Goal: Task Accomplishment & Management: Use online tool/utility

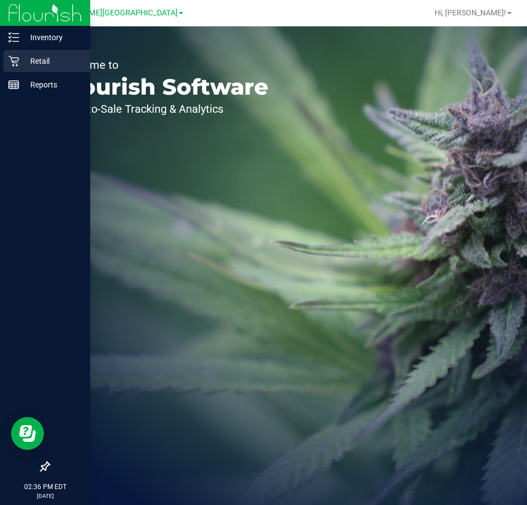
drag, startPoint x: 43, startPoint y: 59, endPoint x: 50, endPoint y: 59, distance: 7.1
click at [44, 59] on p "Retail" at bounding box center [52, 60] width 66 height 13
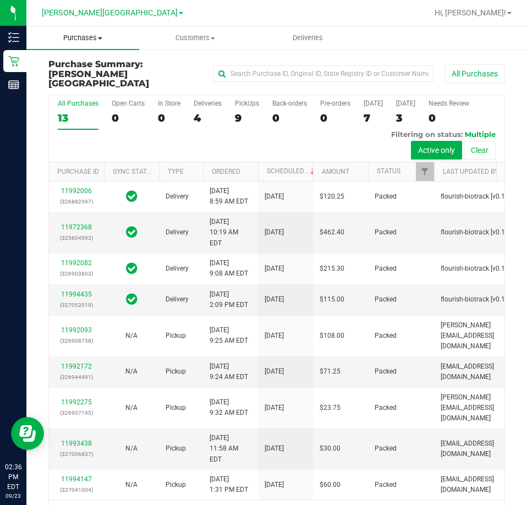
click at [106, 35] on span "Purchases" at bounding box center [82, 38] width 113 height 10
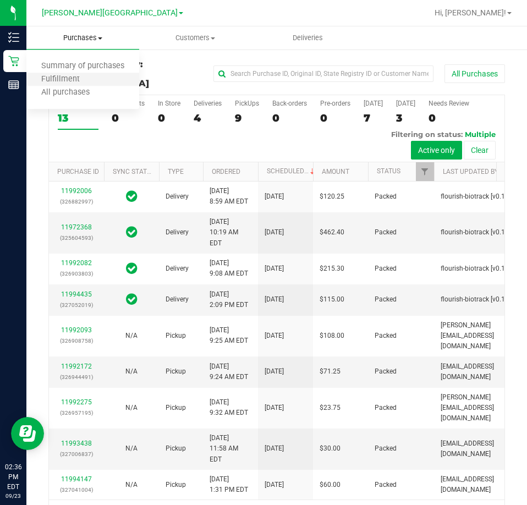
click at [96, 77] on li "Fulfillment" at bounding box center [82, 79] width 113 height 13
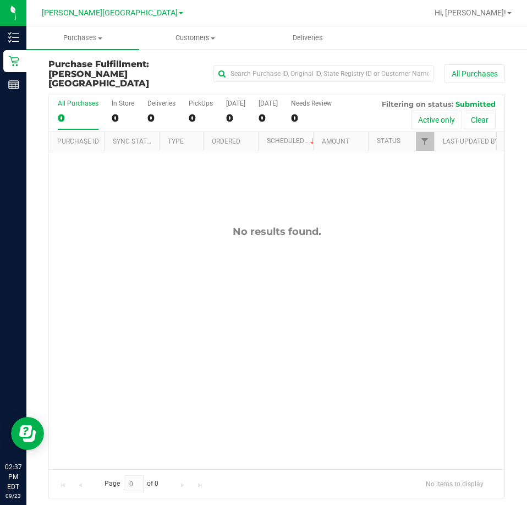
click at [341, 326] on div "No results found." at bounding box center [276, 347] width 455 height 392
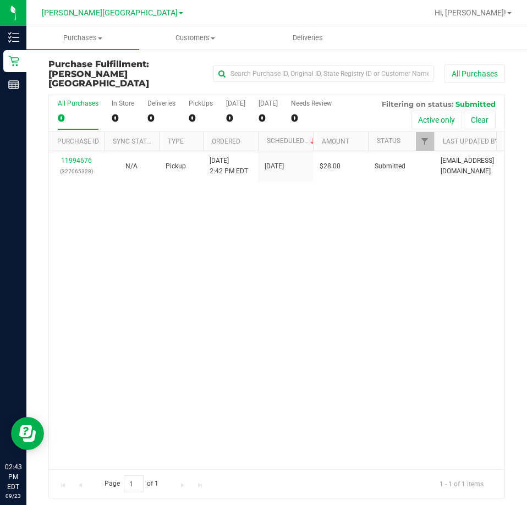
click at [341, 326] on div "11994676 (327065328) N/A Pickup [DATE] 2:42 PM EDT 9/23/2025 $28.00 Submitted […" at bounding box center [276, 310] width 455 height 318
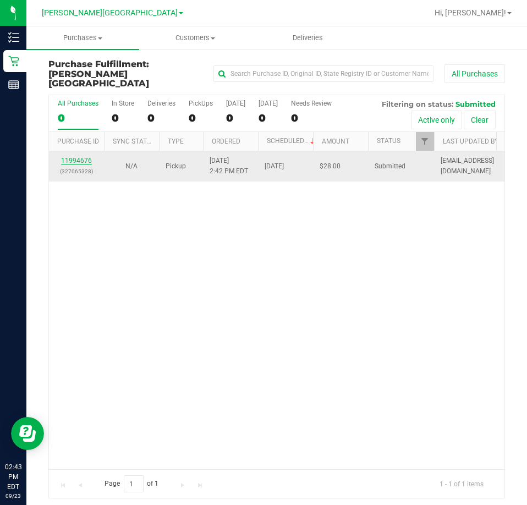
click at [79, 157] on link "11994676" at bounding box center [76, 161] width 31 height 8
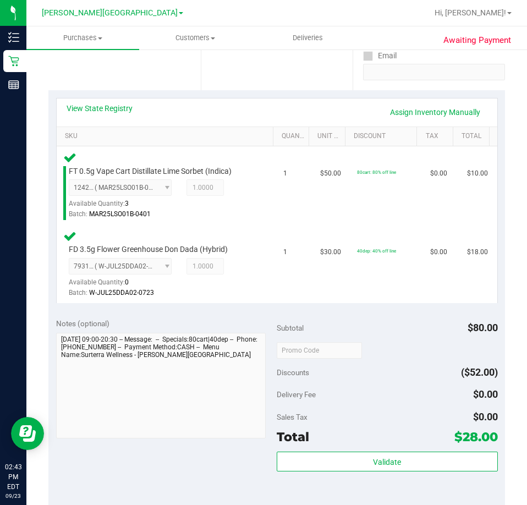
scroll to position [220, 0]
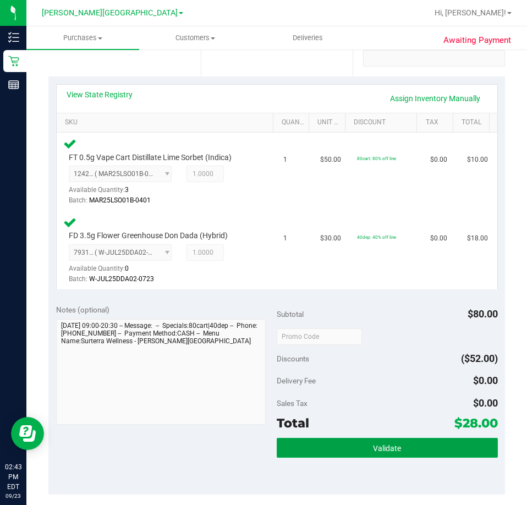
click at [398, 436] on div "Subtotal $80.00 Discounts ($52.00) Delivery Fee $0.00 Sales Tax $0.00 Total $28…" at bounding box center [386, 395] width 221 height 183
click at [388, 444] on span "Validate" at bounding box center [387, 448] width 28 height 9
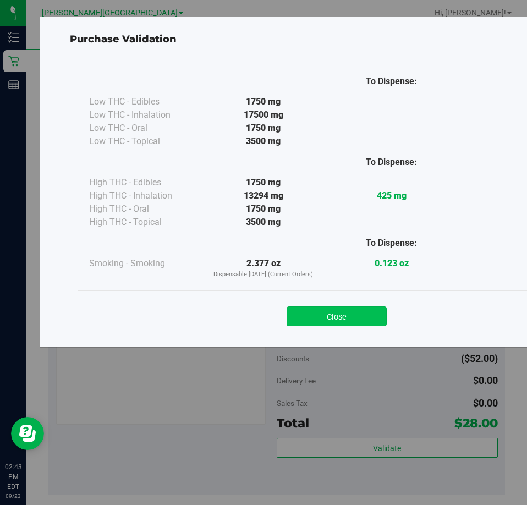
click at [338, 319] on button "Close" at bounding box center [336, 316] width 100 height 20
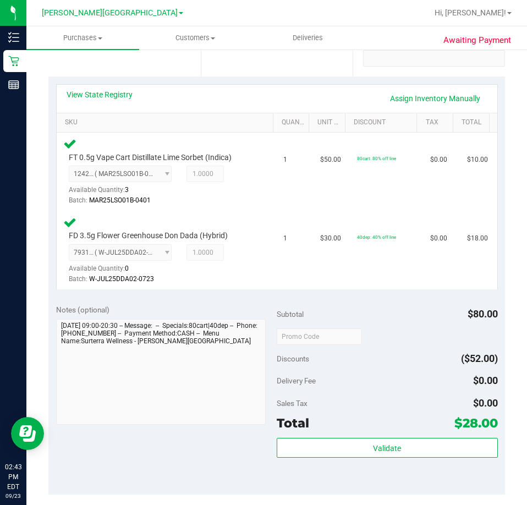
scroll to position [440, 0]
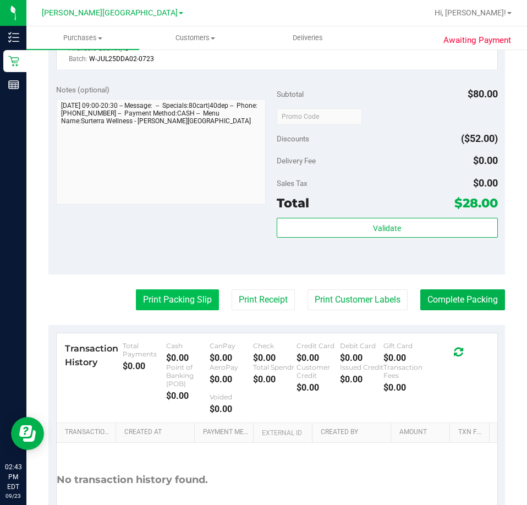
click at [171, 293] on button "Print Packing Slip" at bounding box center [177, 299] width 83 height 21
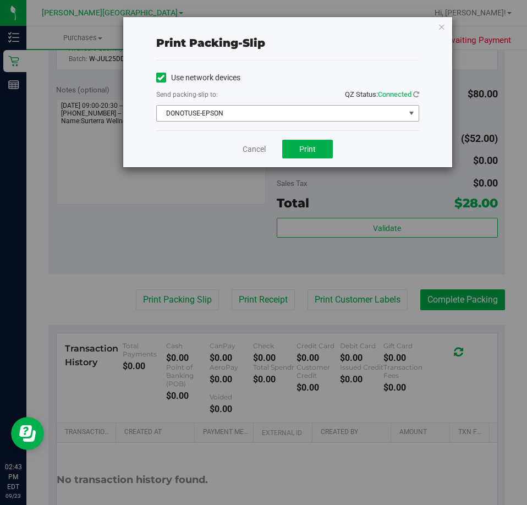
click at [264, 110] on span "DONOTUSE-EPSON" at bounding box center [281, 113] width 248 height 15
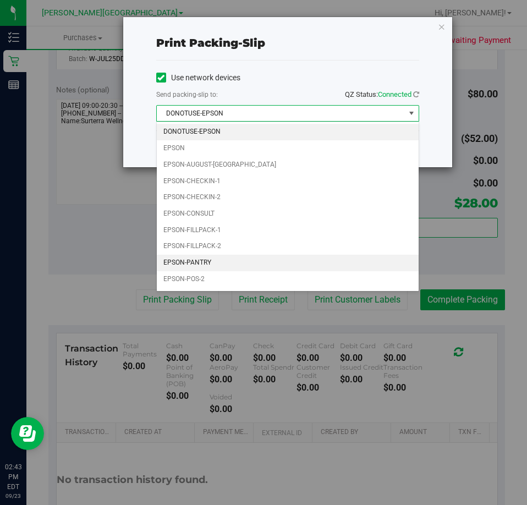
click at [241, 268] on li "EPSON-PANTRY" at bounding box center [288, 262] width 262 height 16
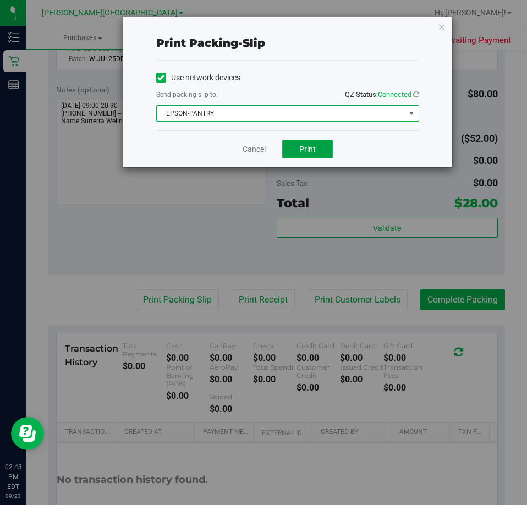
click at [314, 143] on button "Print" at bounding box center [307, 149] width 51 height 19
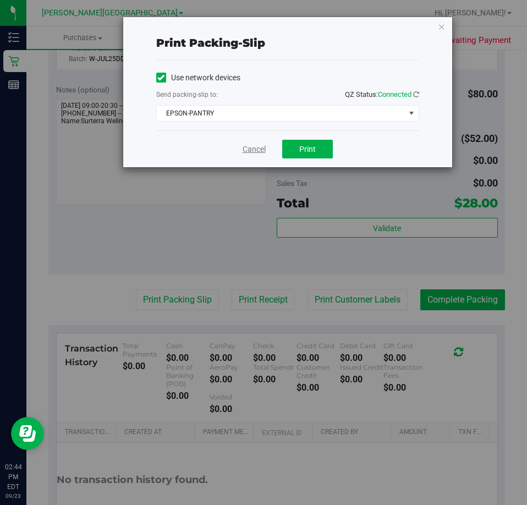
click at [265, 151] on link "Cancel" at bounding box center [253, 149] width 23 height 12
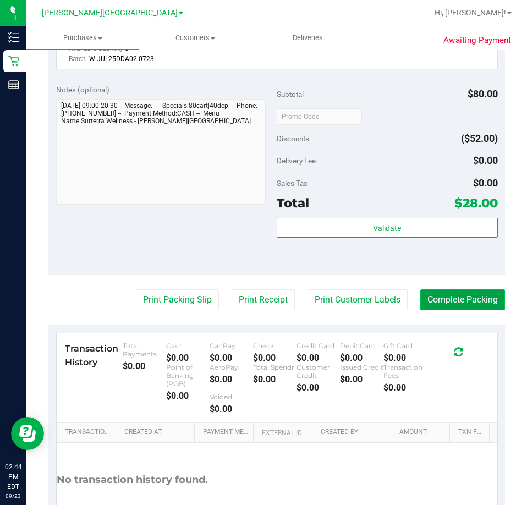
click at [459, 302] on button "Complete Packing" at bounding box center [462, 299] width 85 height 21
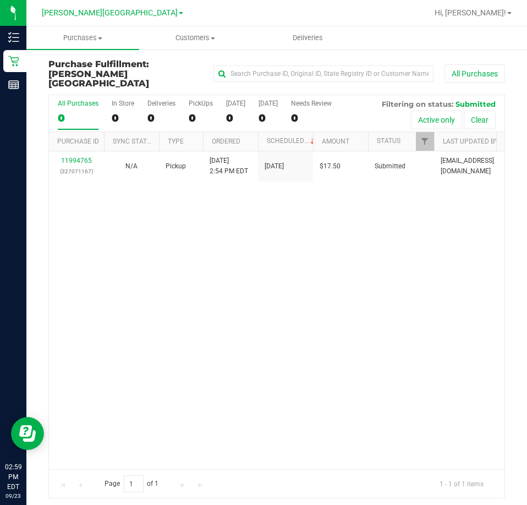
click at [278, 271] on div "11994765 (327071167) N/A Pickup [DATE] 2:54 PM EDT 9/23/2025 $17.50 Submitted […" at bounding box center [276, 310] width 455 height 318
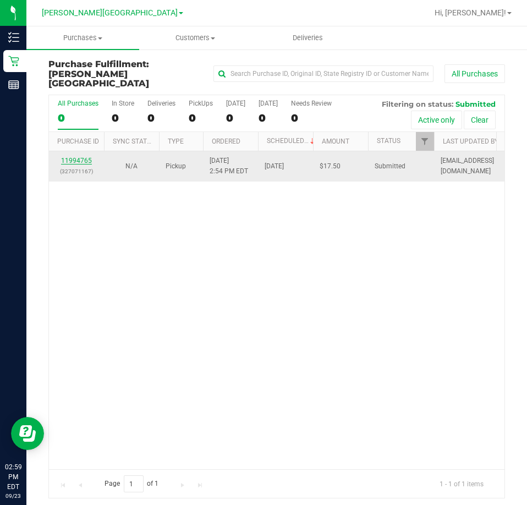
click at [68, 157] on link "11994765" at bounding box center [76, 161] width 31 height 8
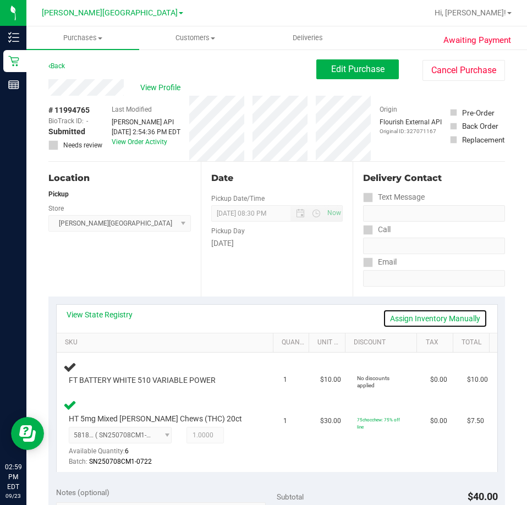
click at [458, 323] on link "Assign Inventory Manually" at bounding box center [435, 318] width 104 height 19
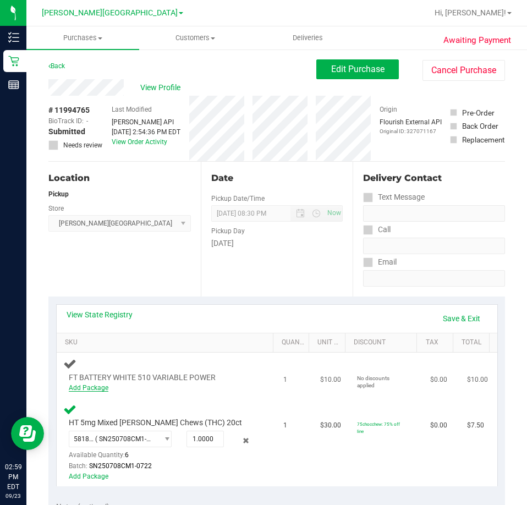
click at [105, 386] on link "Add Package" at bounding box center [89, 388] width 40 height 8
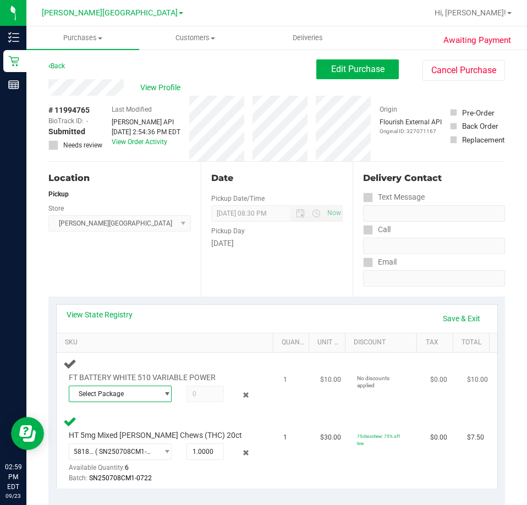
click at [157, 392] on span "select" at bounding box center [164, 393] width 14 height 15
click at [145, 434] on li "2765389619798754 ( 1992285-072025 | orig: FLTW-20250918-005 )" at bounding box center [118, 438] width 98 height 15
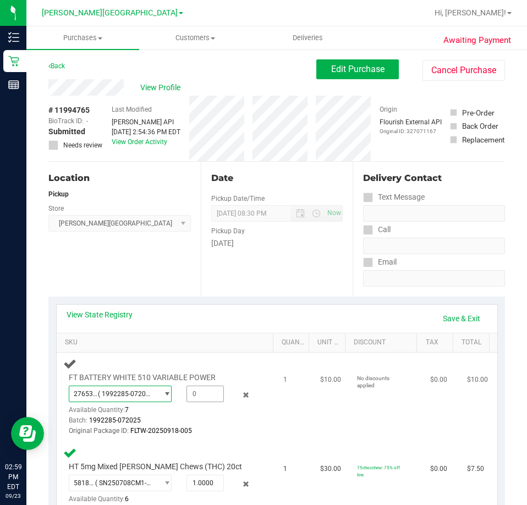
click at [212, 394] on span at bounding box center [204, 393] width 37 height 16
type input "1"
type input "1.0000"
click at [203, 330] on div "View State Registry Save & Exit" at bounding box center [277, 318] width 440 height 28
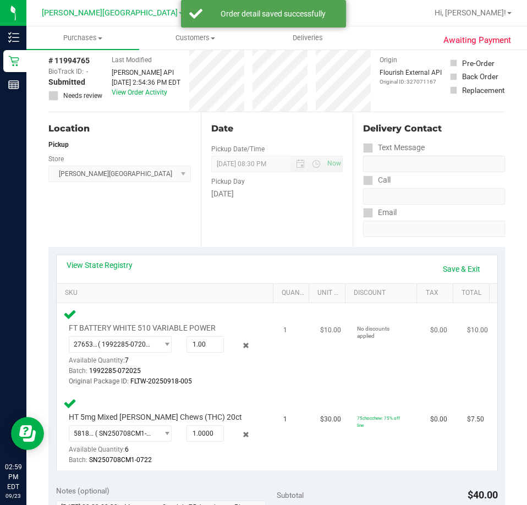
scroll to position [220, 0]
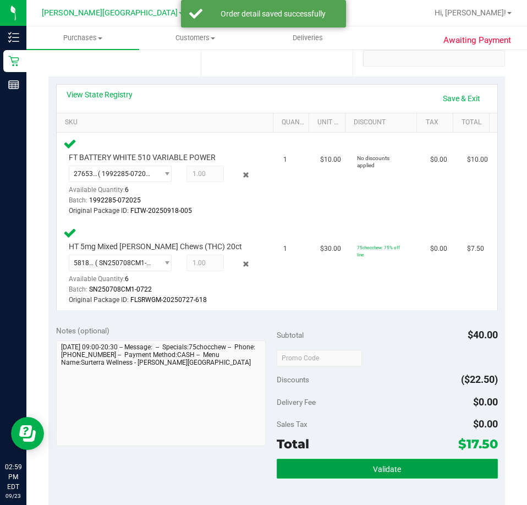
click at [405, 459] on button "Validate" at bounding box center [386, 468] width 221 height 20
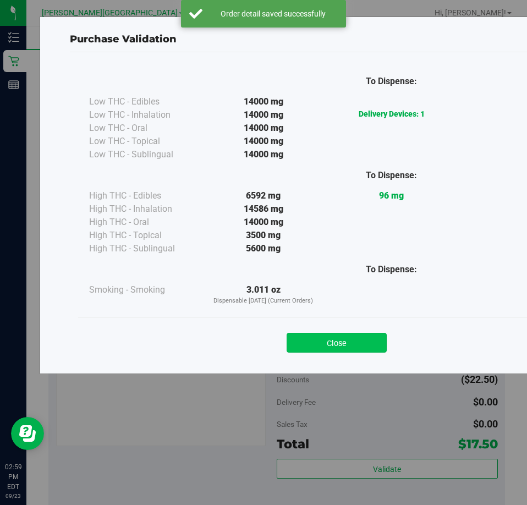
click at [352, 348] on button "Close" at bounding box center [336, 342] width 100 height 20
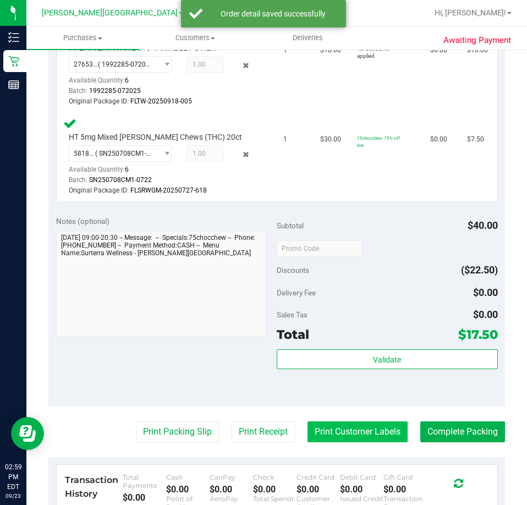
scroll to position [330, 0]
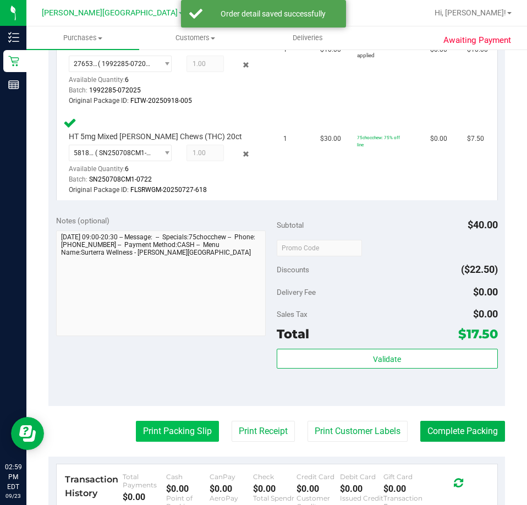
click at [196, 433] on button "Print Packing Slip" at bounding box center [177, 430] width 83 height 21
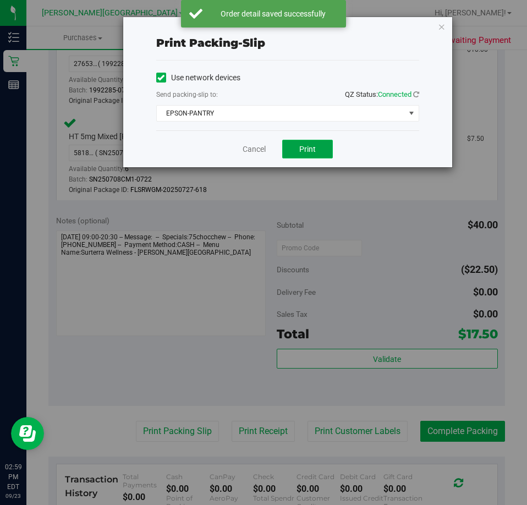
click at [304, 148] on span "Print" at bounding box center [307, 149] width 16 height 9
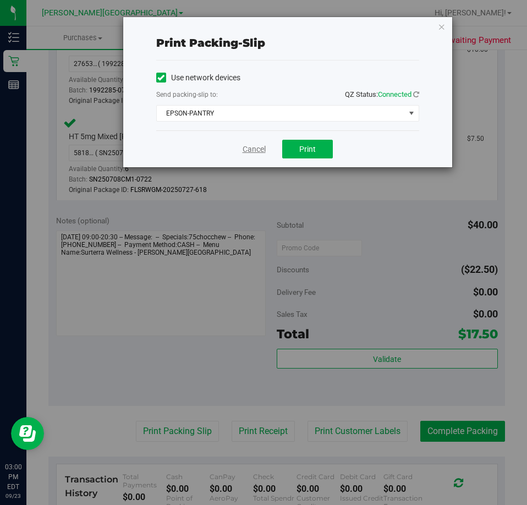
click at [257, 148] on link "Cancel" at bounding box center [253, 149] width 23 height 12
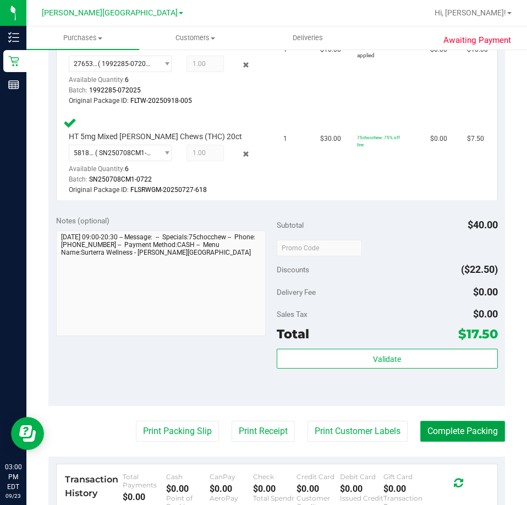
click at [459, 432] on button "Complete Packing" at bounding box center [462, 430] width 85 height 21
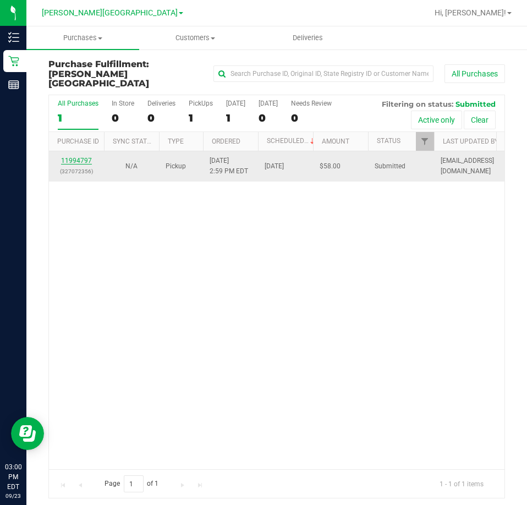
click at [81, 157] on link "11994797" at bounding box center [76, 161] width 31 height 8
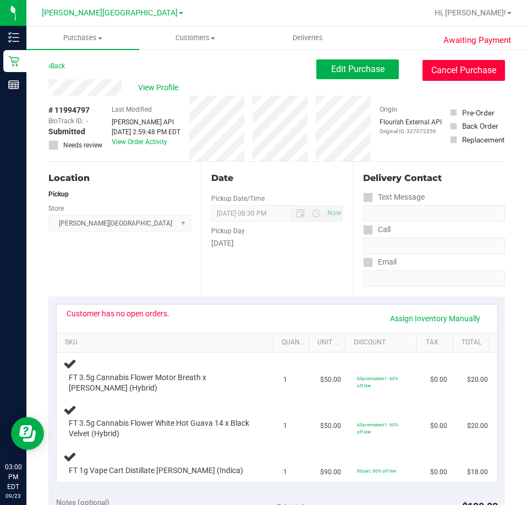
click at [437, 73] on button "Cancel Purchase" at bounding box center [463, 70] width 82 height 21
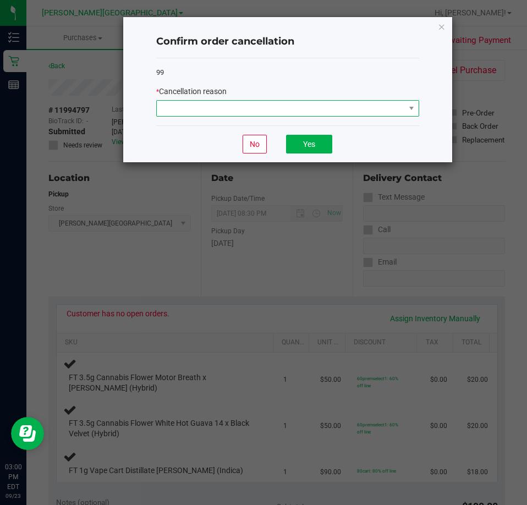
click at [269, 107] on span at bounding box center [281, 108] width 248 height 15
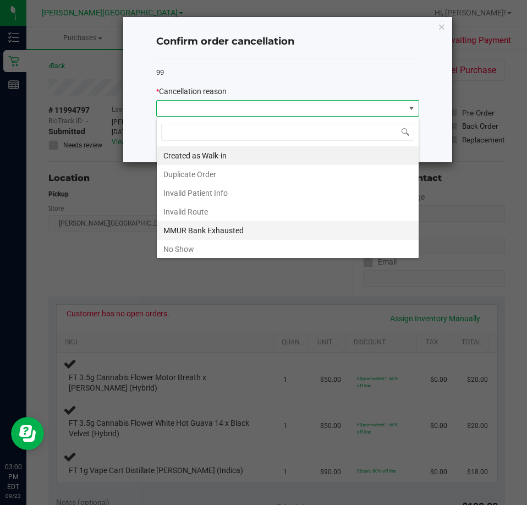
scroll to position [16, 263]
click at [220, 232] on li "MMUR Bank Exhausted" at bounding box center [288, 230] width 262 height 19
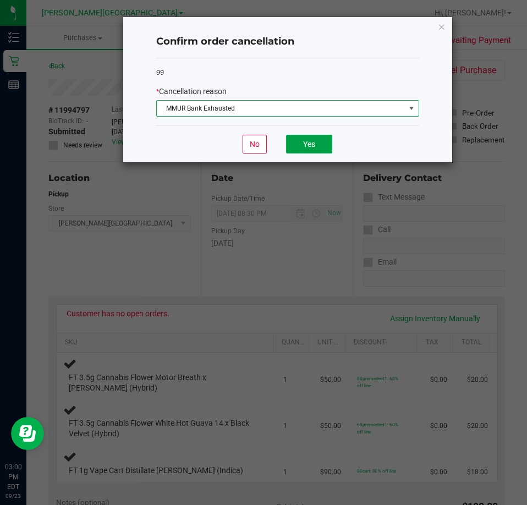
click at [309, 142] on button "Yes" at bounding box center [309, 144] width 46 height 19
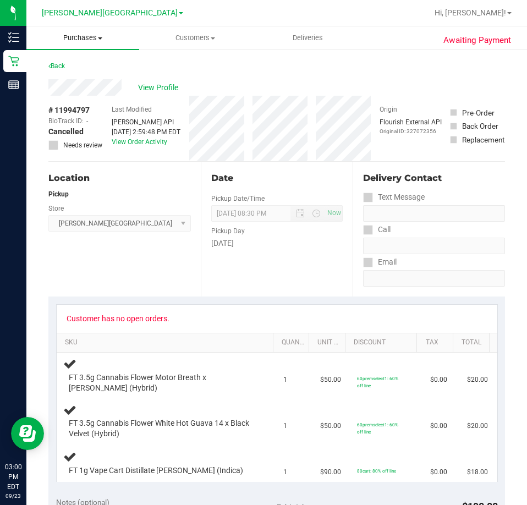
click at [82, 37] on span "Purchases" at bounding box center [82, 38] width 113 height 10
click at [88, 77] on span "Fulfillment" at bounding box center [60, 79] width 68 height 9
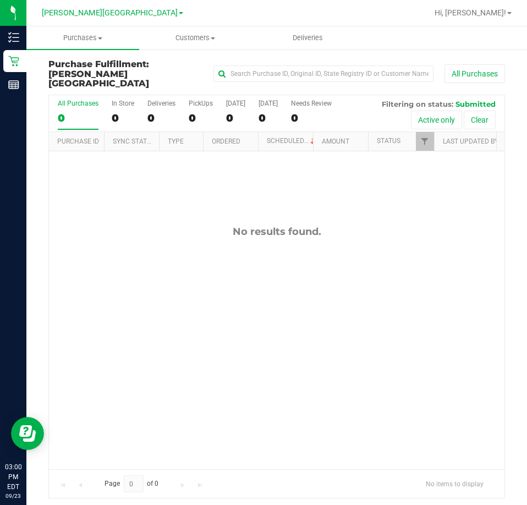
click at [383, 212] on div "No results found." at bounding box center [276, 347] width 455 height 392
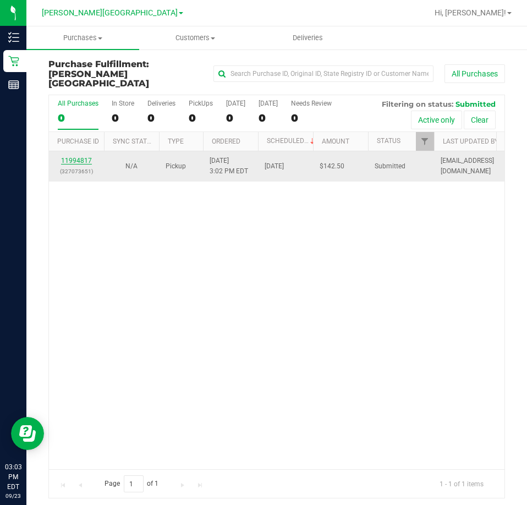
click at [87, 157] on link "11994817" at bounding box center [76, 161] width 31 height 8
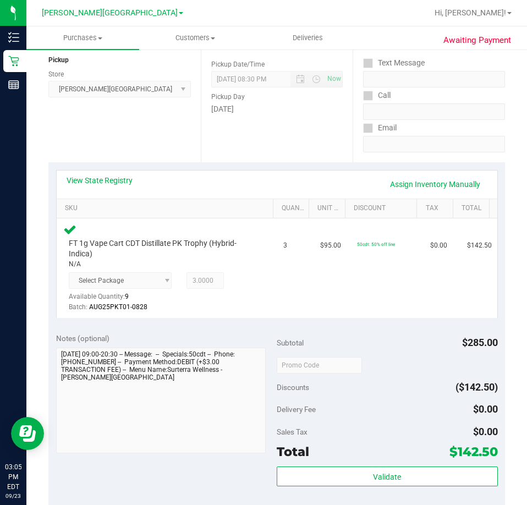
scroll to position [165, 0]
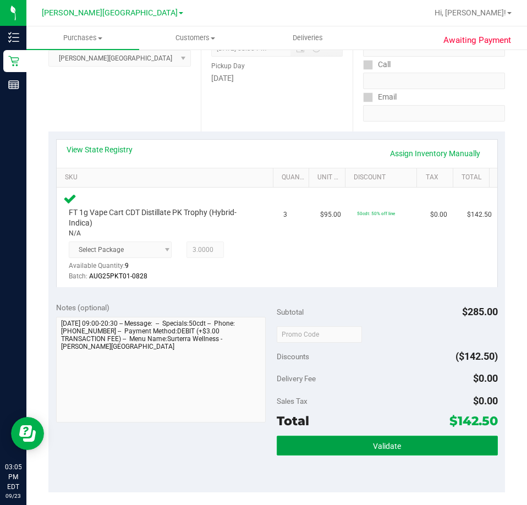
click at [373, 448] on span "Validate" at bounding box center [387, 445] width 28 height 9
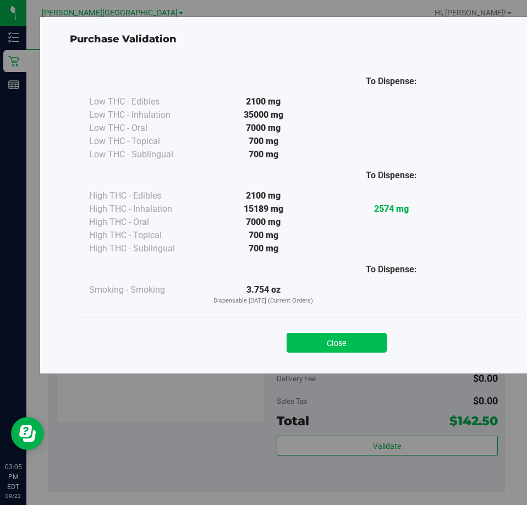
click at [367, 349] on button "Close" at bounding box center [336, 342] width 100 height 20
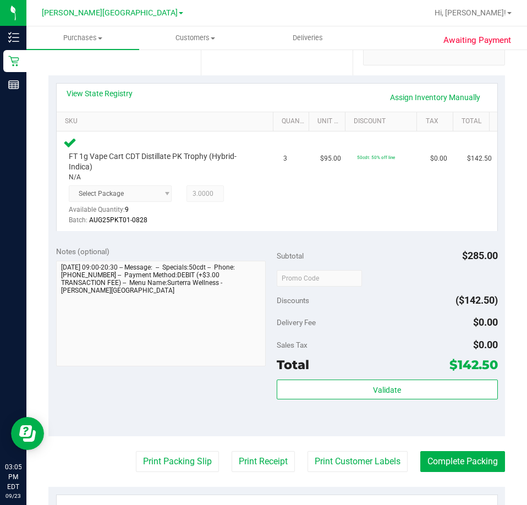
scroll to position [330, 0]
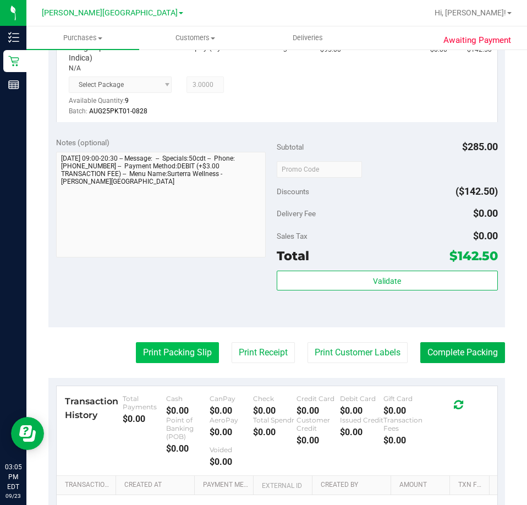
click at [160, 351] on button "Print Packing Slip" at bounding box center [177, 352] width 83 height 21
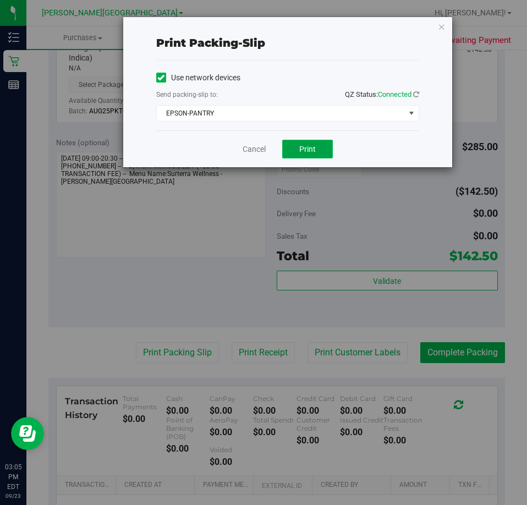
click at [314, 156] on button "Print" at bounding box center [307, 149] width 51 height 19
click at [442, 31] on icon "button" at bounding box center [441, 26] width 8 height 13
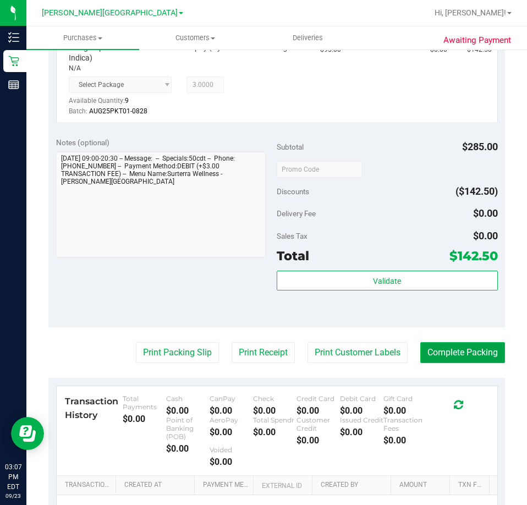
click at [459, 352] on button "Complete Packing" at bounding box center [462, 352] width 85 height 21
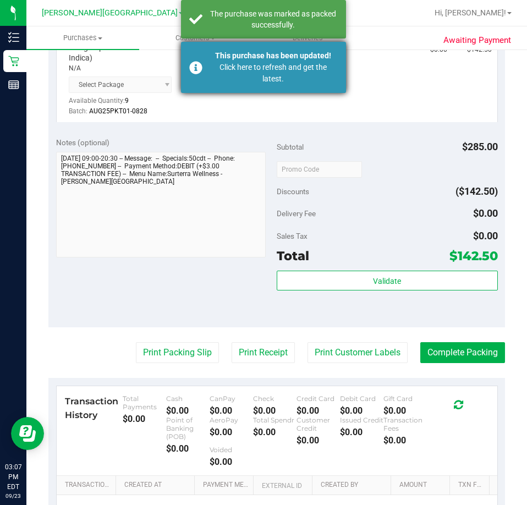
click at [265, 77] on div "Click here to refresh and get the latest." at bounding box center [272, 73] width 129 height 23
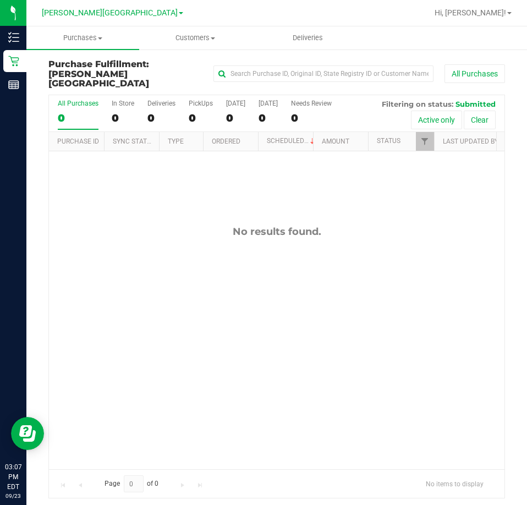
click at [203, 243] on div "No results found." at bounding box center [276, 347] width 455 height 392
click at [311, 237] on div "No results found." at bounding box center [276, 347] width 455 height 392
click at [364, 297] on div "No results found." at bounding box center [276, 347] width 455 height 392
click at [383, 232] on div "No results found." at bounding box center [276, 347] width 455 height 392
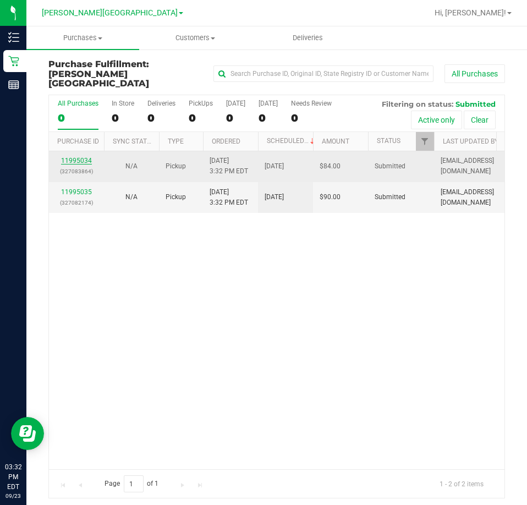
click at [77, 157] on link "11995034" at bounding box center [76, 161] width 31 height 8
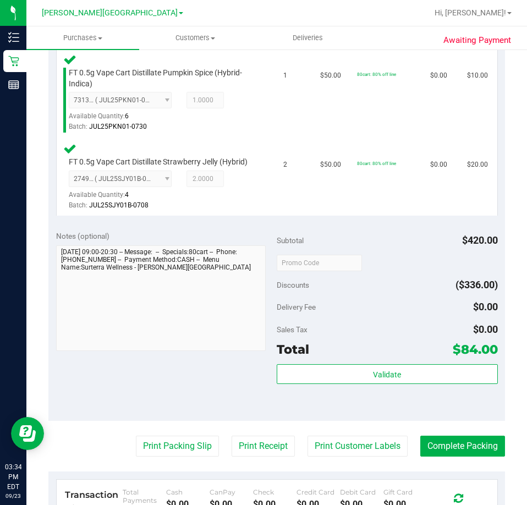
scroll to position [385, 0]
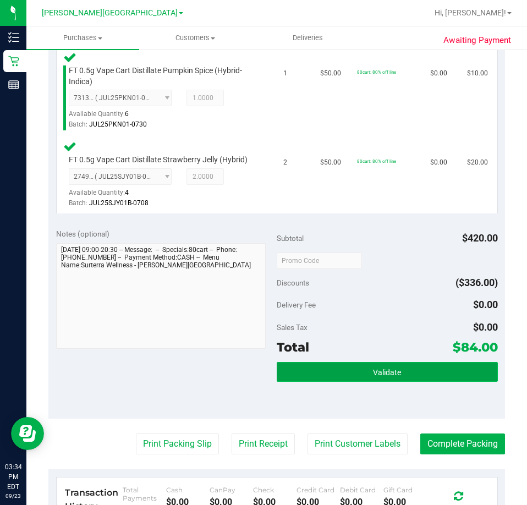
click at [336, 381] on button "Validate" at bounding box center [386, 372] width 221 height 20
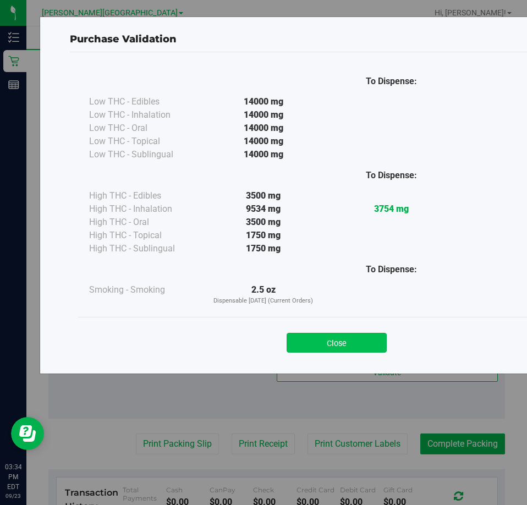
click at [347, 350] on button "Close" at bounding box center [336, 342] width 100 height 20
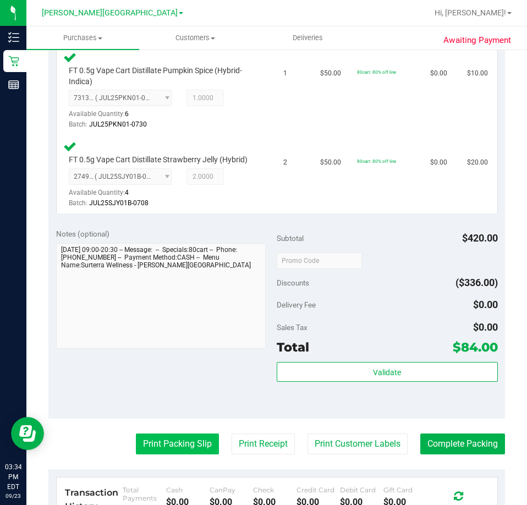
click at [157, 454] on button "Print Packing Slip" at bounding box center [177, 443] width 83 height 21
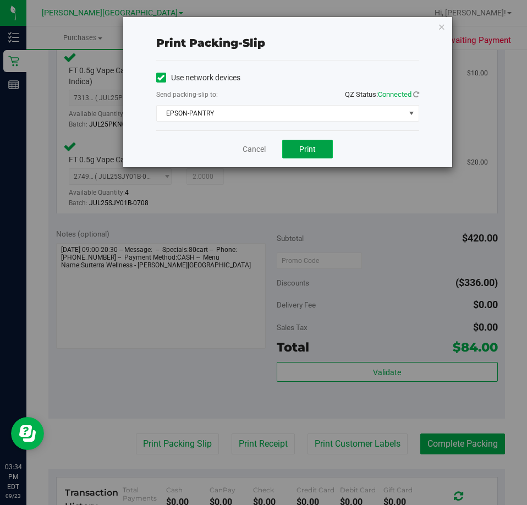
click at [310, 156] on button "Print" at bounding box center [307, 149] width 51 height 19
click at [259, 146] on link "Cancel" at bounding box center [253, 149] width 23 height 12
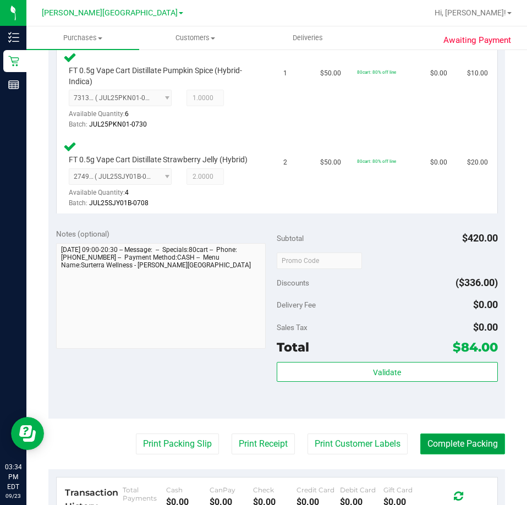
click at [470, 454] on button "Complete Packing" at bounding box center [462, 443] width 85 height 21
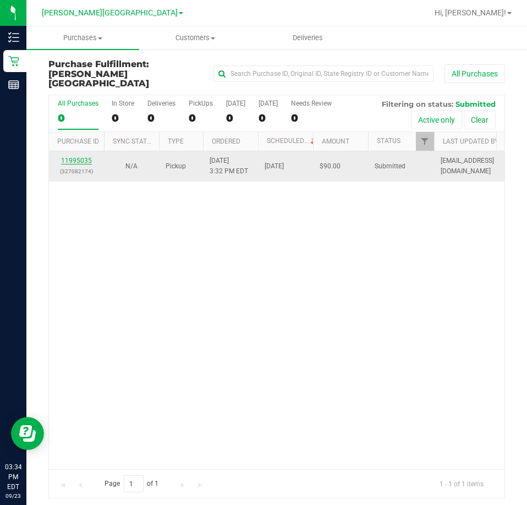
click at [69, 157] on link "11995035" at bounding box center [76, 161] width 31 height 8
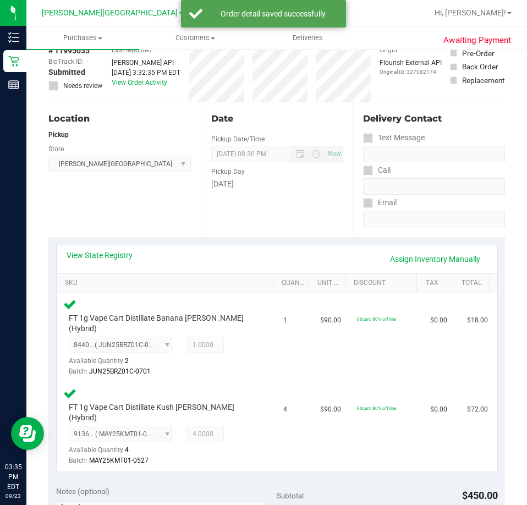
scroll to position [275, 0]
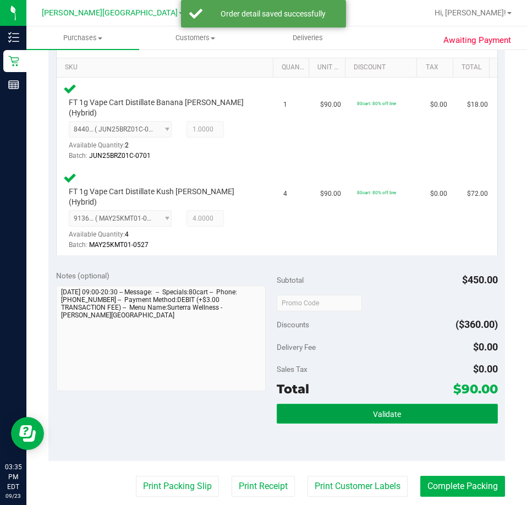
click at [355, 403] on button "Validate" at bounding box center [386, 413] width 221 height 20
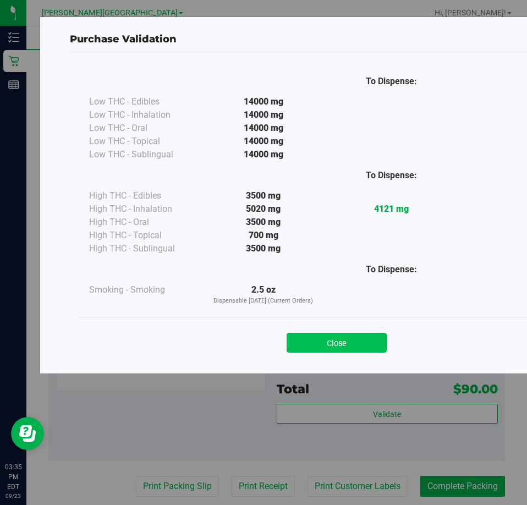
click at [350, 335] on button "Close" at bounding box center [336, 342] width 100 height 20
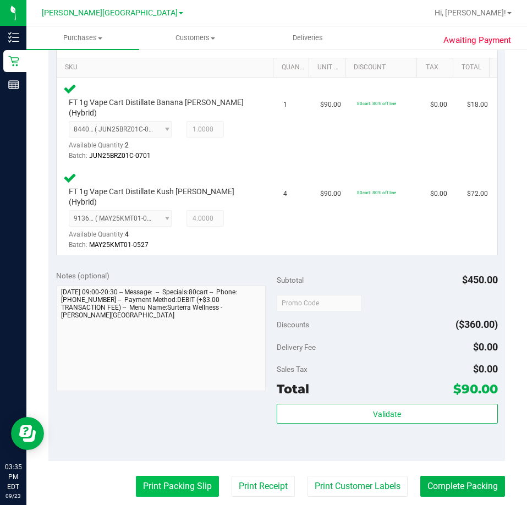
click at [152, 475] on button "Print Packing Slip" at bounding box center [177, 485] width 83 height 21
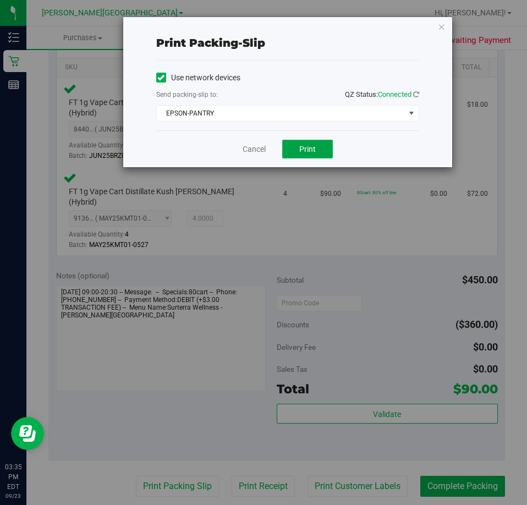
click at [306, 149] on span "Print" at bounding box center [307, 149] width 16 height 9
click at [245, 152] on link "Cancel" at bounding box center [253, 149] width 23 height 12
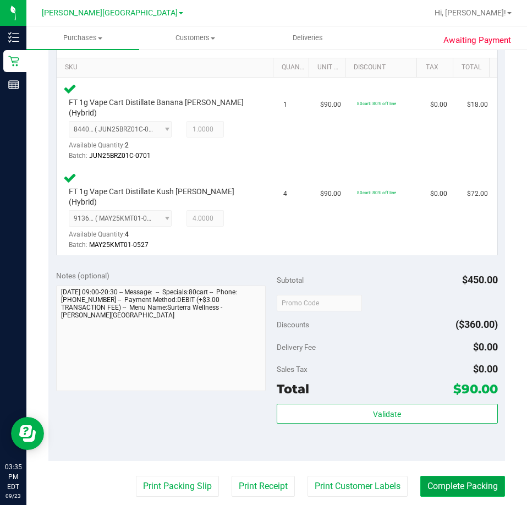
drag, startPoint x: 475, startPoint y: 472, endPoint x: 470, endPoint y: 461, distance: 12.3
click at [475, 475] on button "Complete Packing" at bounding box center [462, 485] width 85 height 21
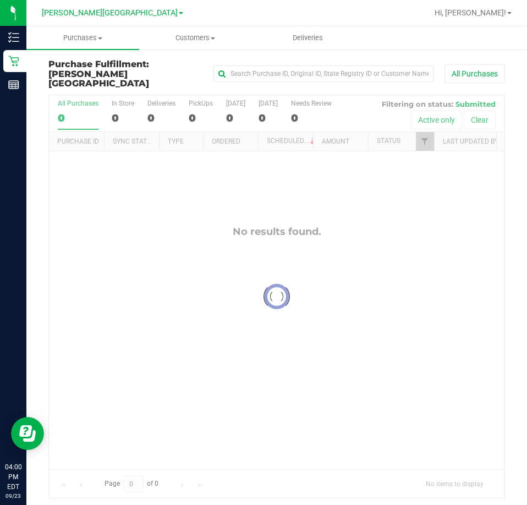
click at [369, 252] on div at bounding box center [276, 296] width 455 height 402
click at [301, 181] on div "No results found." at bounding box center [276, 347] width 455 height 392
click at [161, 245] on div "No results found." at bounding box center [276, 347] width 455 height 392
click at [264, 229] on div "No results found." at bounding box center [276, 347] width 455 height 392
click at [264, 328] on div "No results found." at bounding box center [276, 347] width 455 height 392
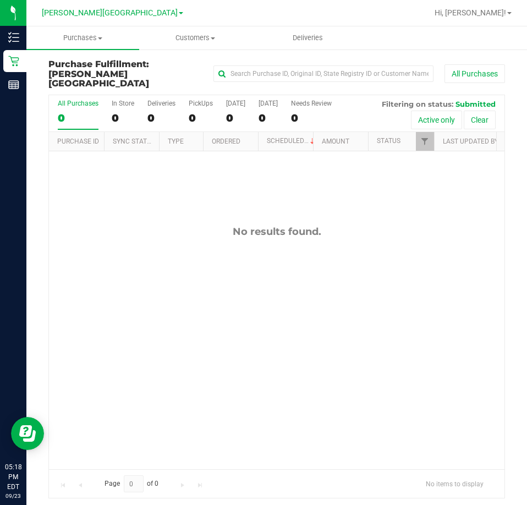
click at [401, 259] on div "No results found." at bounding box center [276, 347] width 455 height 392
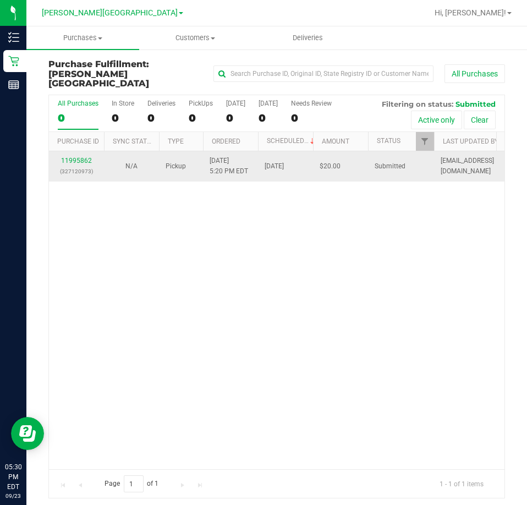
drag, startPoint x: 294, startPoint y: 324, endPoint x: 181, endPoint y: 143, distance: 213.3
click at [294, 315] on div "11995862 (327120973) N/A Pickup [DATE] 5:20 PM EDT 9/23/2025 $20.00 Submitted […" at bounding box center [276, 310] width 455 height 318
click at [80, 157] on link "11995862" at bounding box center [76, 161] width 31 height 8
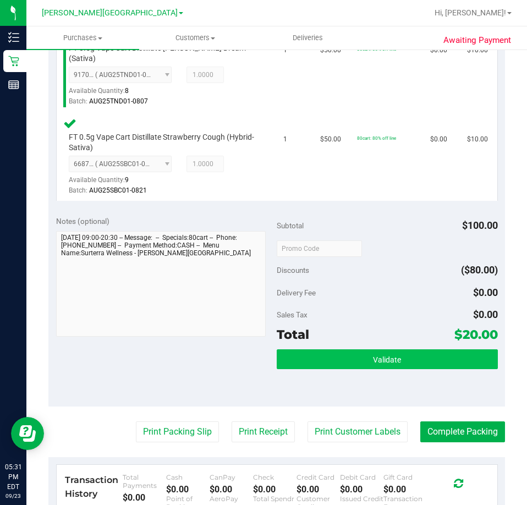
scroll to position [330, 0]
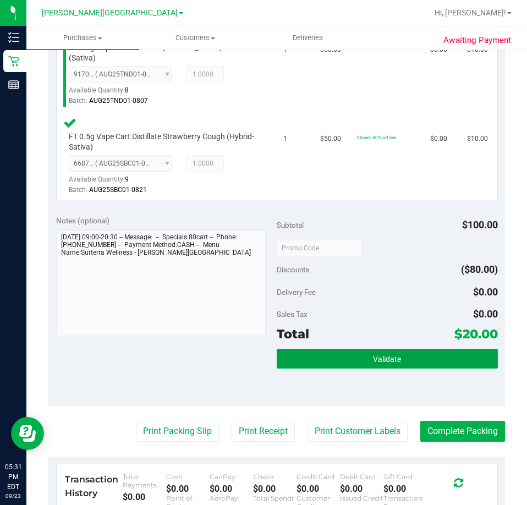
click at [328, 348] on button "Validate" at bounding box center [386, 358] width 221 height 20
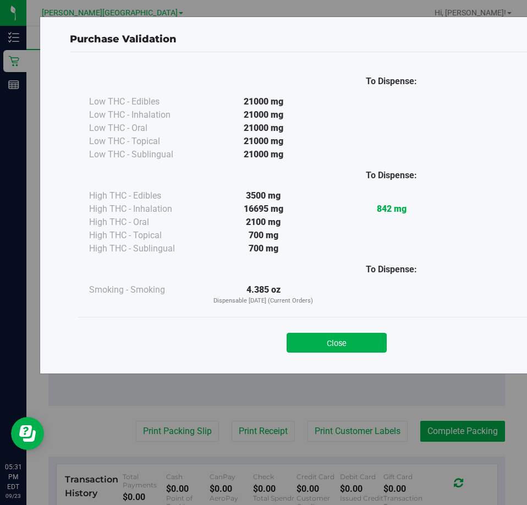
drag, startPoint x: 336, startPoint y: 337, endPoint x: 203, endPoint y: 389, distance: 142.2
click at [336, 338] on button "Close" at bounding box center [336, 342] width 100 height 20
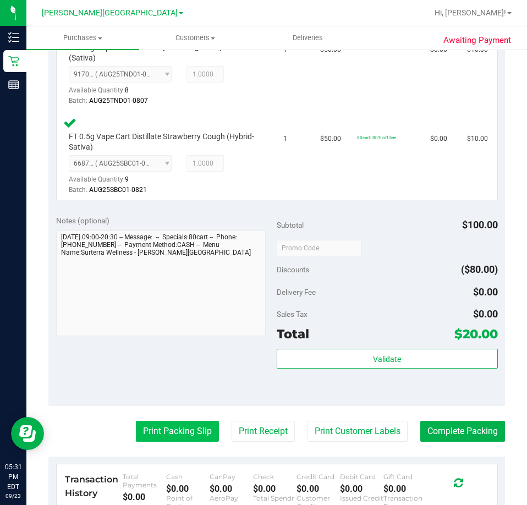
click at [149, 428] on button "Print Packing Slip" at bounding box center [177, 430] width 83 height 21
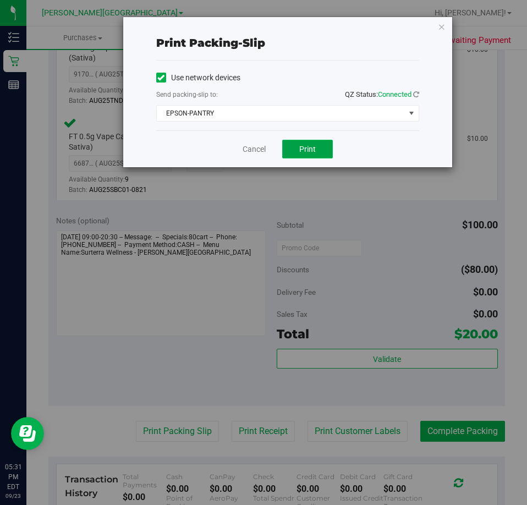
click at [298, 154] on button "Print" at bounding box center [307, 149] width 51 height 19
click at [257, 148] on link "Cancel" at bounding box center [253, 149] width 23 height 12
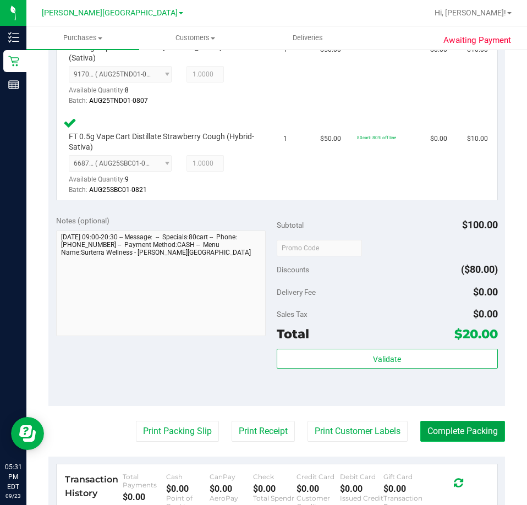
click at [453, 420] on button "Complete Packing" at bounding box center [462, 430] width 85 height 21
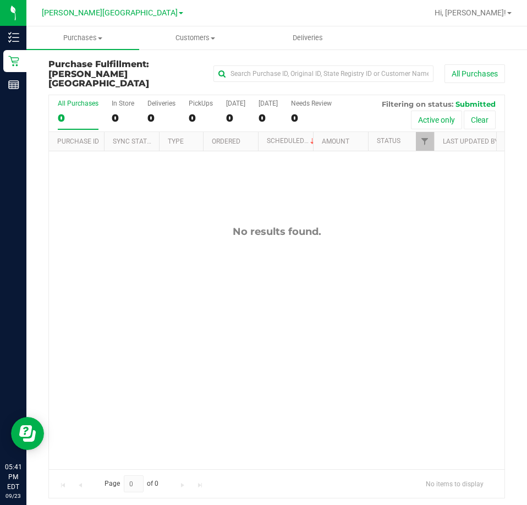
click at [418, 276] on div "No results found." at bounding box center [276, 347] width 455 height 392
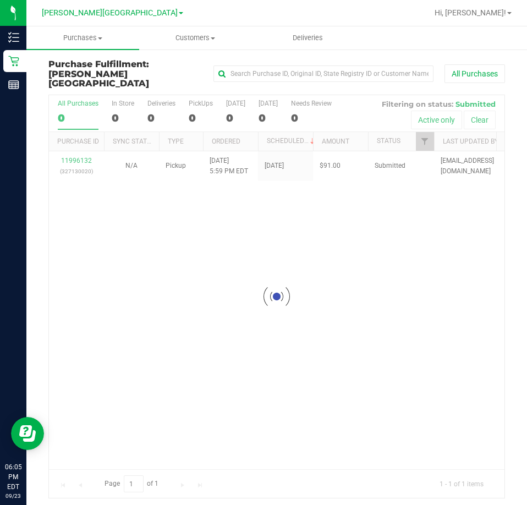
click at [323, 334] on div "Loading... 11996132 (327130020) N/A Pickup [DATE] 5:59 PM EDT 9/23/2025 $91.00 …" at bounding box center [276, 310] width 455 height 318
